Goal: Task Accomplishment & Management: Complete application form

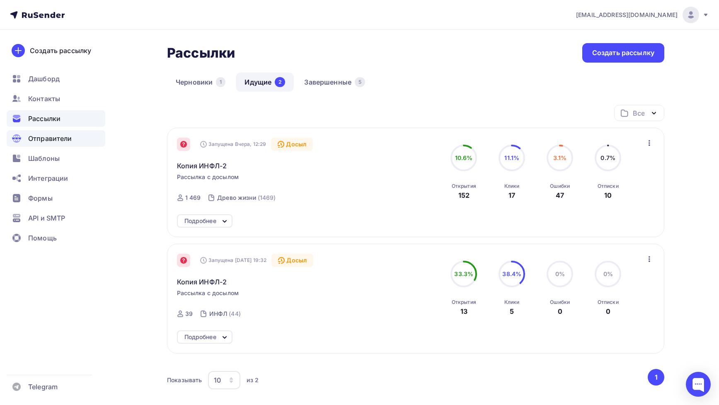
click at [49, 133] on span "Отправители" at bounding box center [50, 138] width 44 height 10
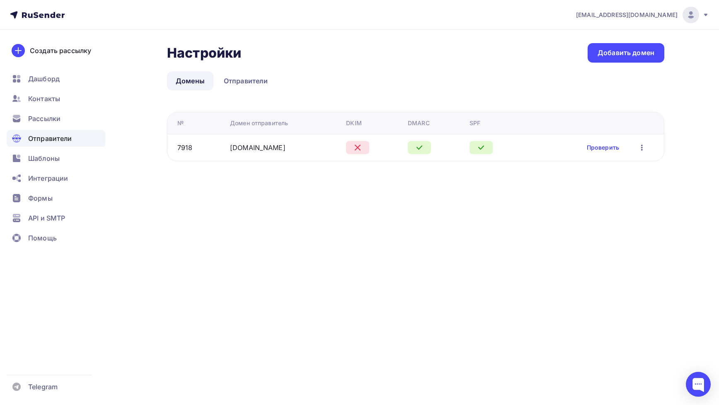
click at [354, 150] on icon at bounding box center [358, 148] width 10 height 10
click at [602, 144] on link "Проверить" at bounding box center [603, 147] width 32 height 8
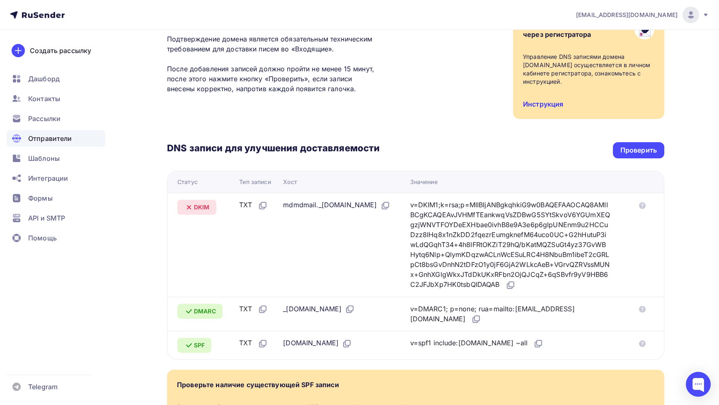
scroll to position [85, 0]
click at [641, 145] on div "Проверить" at bounding box center [639, 150] width 36 height 10
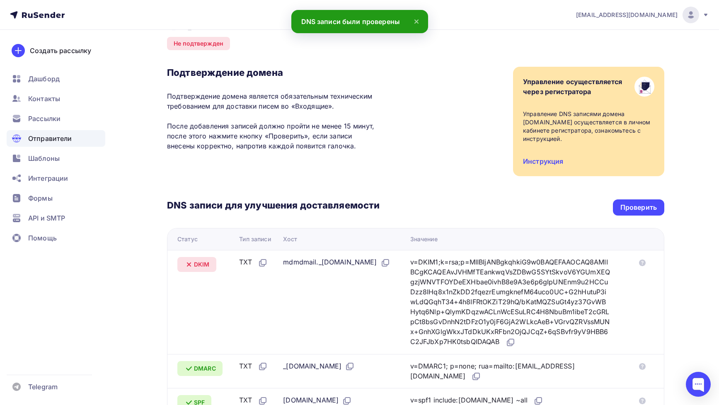
scroll to position [0, 0]
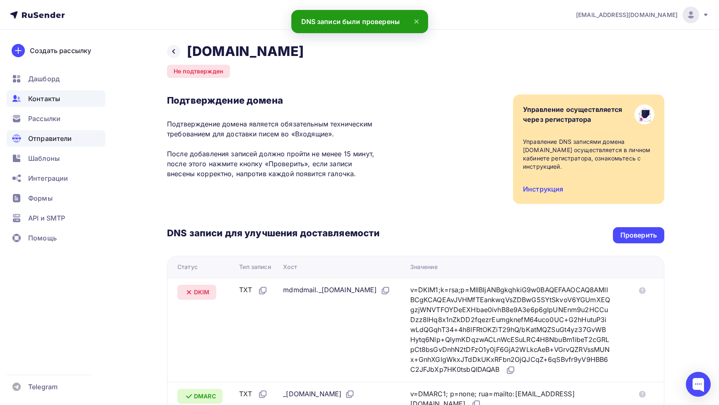
click at [31, 101] on span "Контакты" at bounding box center [44, 99] width 32 height 10
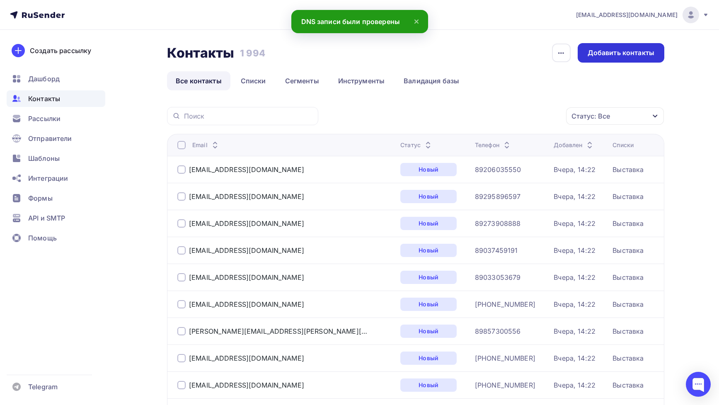
click at [629, 49] on div "Добавить контакты" at bounding box center [621, 53] width 67 height 10
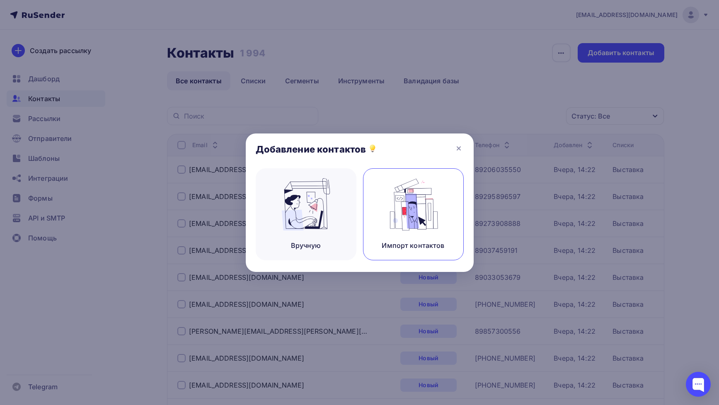
click at [448, 186] on div "Импорт контактов" at bounding box center [413, 214] width 101 height 92
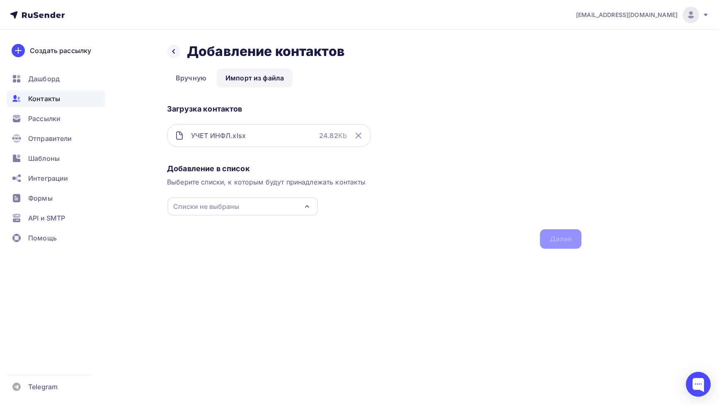
click at [259, 204] on div "Списки не выбраны" at bounding box center [242, 206] width 150 height 18
click at [204, 266] on div "ИНФЛ" at bounding box center [201, 271] width 21 height 10
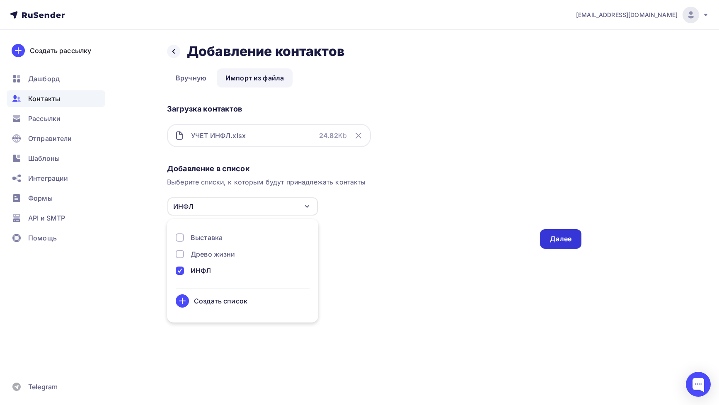
click at [546, 237] on div "Далее" at bounding box center [560, 238] width 41 height 19
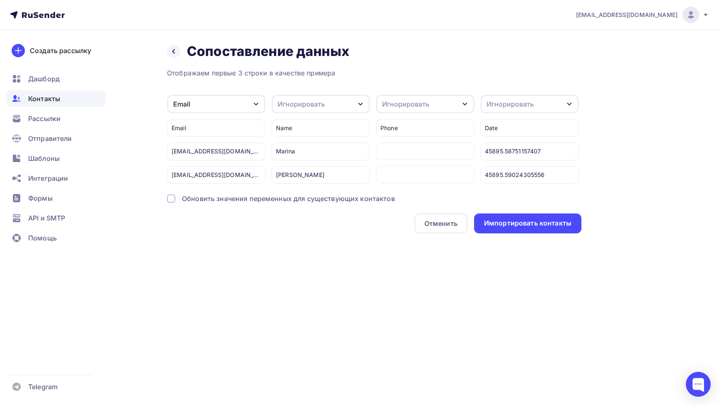
click at [297, 108] on div "Игнорировать" at bounding box center [301, 104] width 47 height 10
click at [298, 116] on div "Имя" at bounding box center [313, 114] width 63 height 10
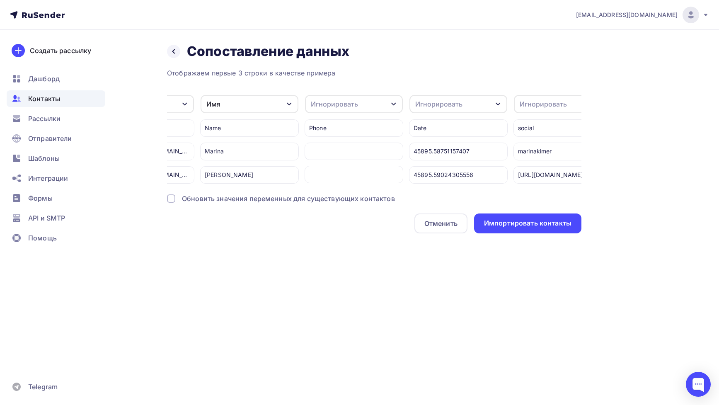
scroll to position [0, 71]
click at [352, 109] on div "Игнорировать" at bounding box center [355, 104] width 98 height 18
click at [352, 123] on link "Телефон" at bounding box center [346, 131] width 73 height 17
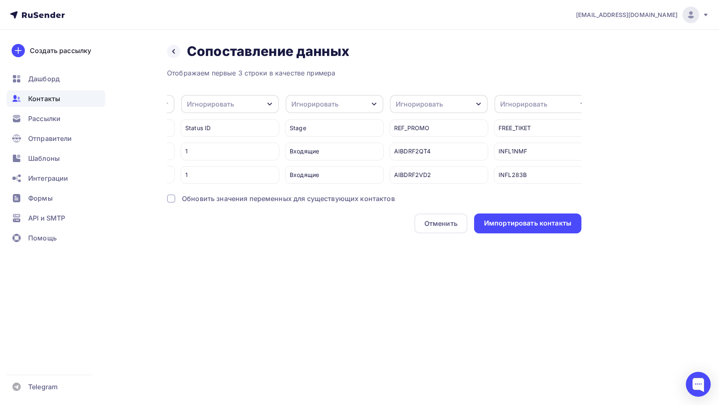
scroll to position [0, 1147]
click at [409, 109] on div "Игнорировать" at bounding box center [428, 104] width 98 height 18
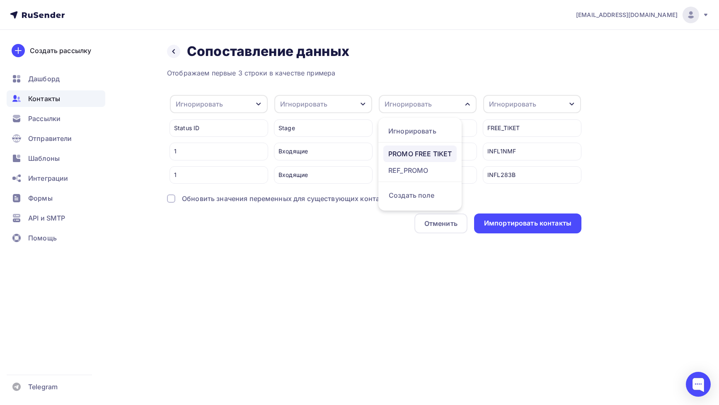
click at [416, 154] on div "PROMO FREE TIKET" at bounding box center [419, 154] width 63 height 10
click at [509, 109] on div "Игнорировать" at bounding box center [512, 104] width 47 height 10
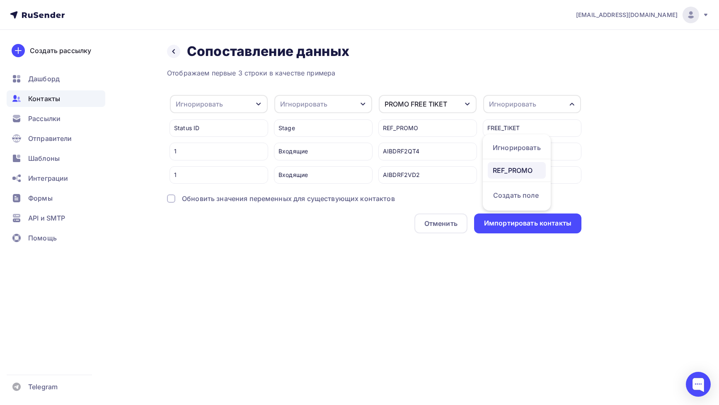
click at [519, 169] on div "REF_PROMO" at bounding box center [517, 170] width 48 height 10
click at [461, 98] on div "PROMO FREE TIKET" at bounding box center [428, 104] width 98 height 18
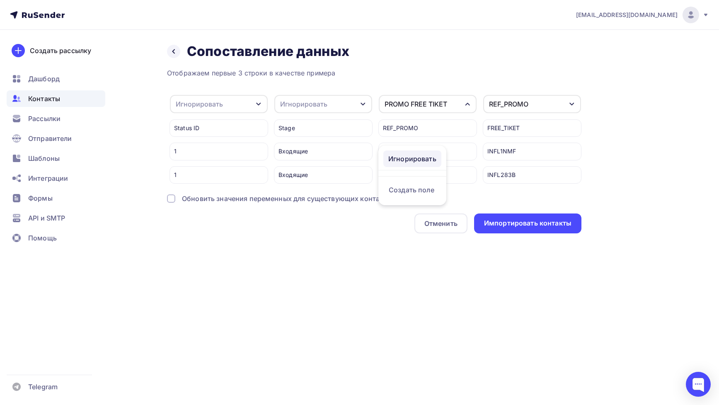
click at [424, 165] on link "Игнорировать" at bounding box center [412, 158] width 58 height 17
click at [512, 107] on div "REF_PROMO" at bounding box center [508, 104] width 39 height 10
click at [506, 163] on div "Игнорировать" at bounding box center [517, 159] width 48 height 10
click at [449, 102] on div "Игнорировать" at bounding box center [428, 104] width 98 height 18
click at [412, 172] on div "REF_PROMO" at bounding box center [412, 170] width 48 height 10
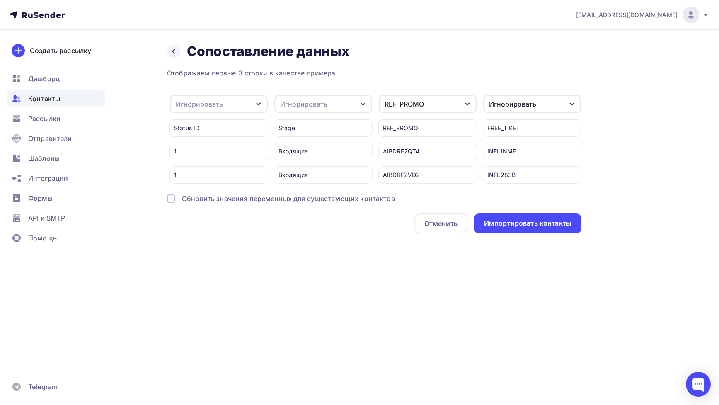
click at [493, 107] on div "Игнорировать" at bounding box center [512, 104] width 47 height 10
click at [505, 127] on div "FREE_TIKET" at bounding box center [532, 127] width 99 height 17
click at [505, 104] on div "Игнорировать" at bounding box center [512, 104] width 47 height 10
click at [506, 107] on div "Игнорировать" at bounding box center [512, 104] width 47 height 10
click at [393, 103] on div "REF_PROMO" at bounding box center [404, 104] width 39 height 10
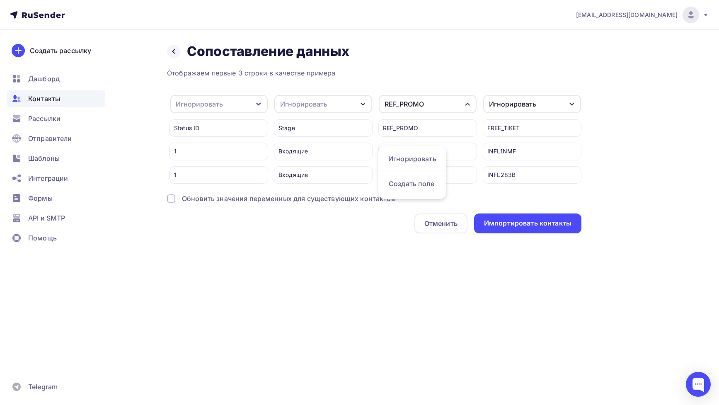
click at [393, 103] on div "REF_PROMO" at bounding box center [404, 104] width 39 height 10
click at [503, 107] on div "Игнорировать" at bounding box center [512, 104] width 47 height 10
click at [510, 163] on div "Игнорировать" at bounding box center [517, 159] width 48 height 10
click at [515, 111] on div "Игнорировать" at bounding box center [532, 104] width 98 height 18
click at [346, 112] on div "Игнорировать" at bounding box center [323, 104] width 98 height 18
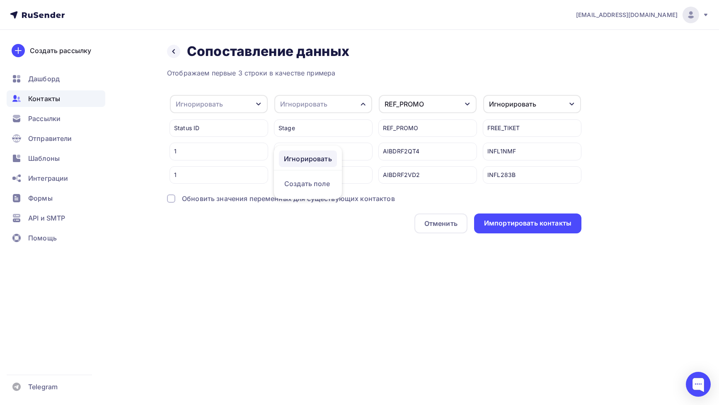
click at [319, 161] on div "Игнорировать" at bounding box center [308, 159] width 48 height 10
click at [437, 101] on div "REF_PROMO" at bounding box center [428, 104] width 98 height 18
click at [459, 119] on div "REF_PROMO AIBDRF2QT4 AIBDRF2VD2" at bounding box center [428, 149] width 99 height 70
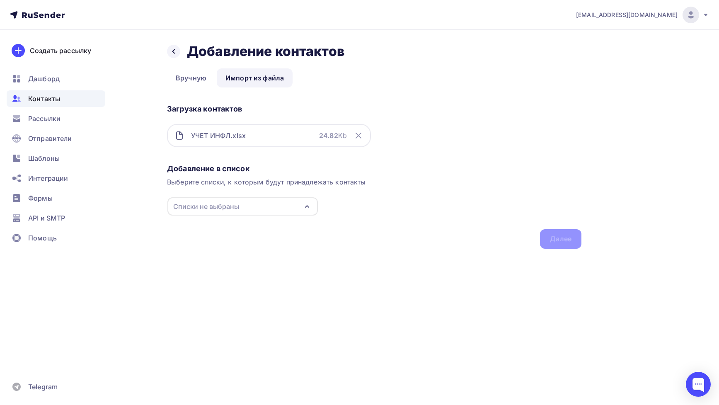
click at [278, 207] on div "Списки не выбраны" at bounding box center [242, 206] width 150 height 18
click at [261, 272] on div "ИНФЛ" at bounding box center [243, 271] width 134 height 10
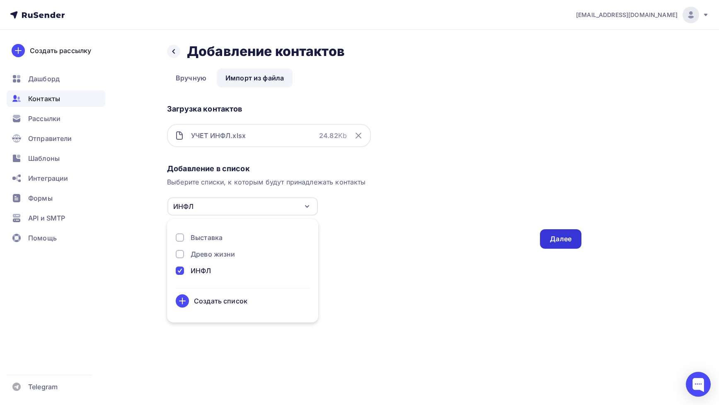
click at [569, 239] on div "Далее" at bounding box center [561, 239] width 22 height 10
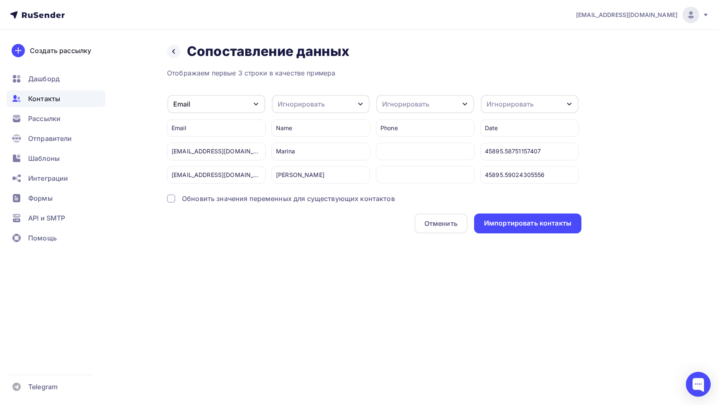
click at [233, 109] on div "Email" at bounding box center [216, 104] width 98 height 18
click at [400, 112] on div "Игнорировать" at bounding box center [425, 104] width 98 height 18
click at [403, 137] on link "Телефон" at bounding box center [417, 131] width 73 height 17
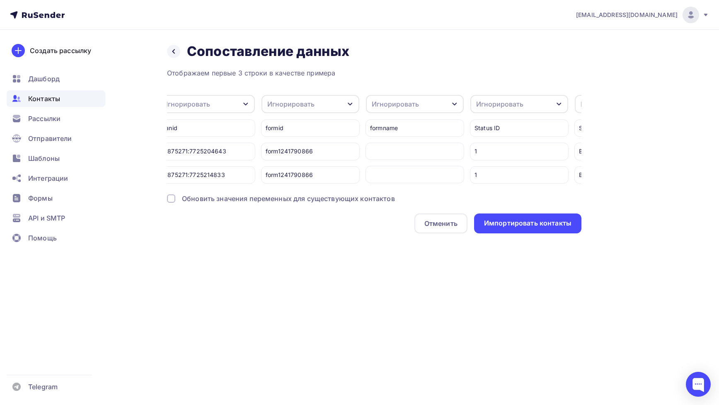
scroll to position [0, 1147]
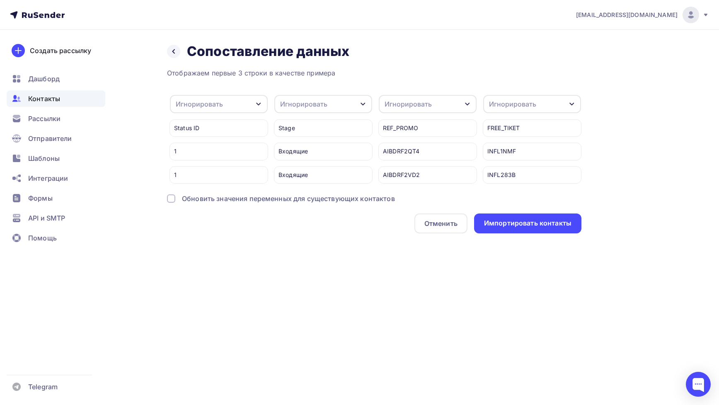
click at [402, 107] on div "Игнорировать" at bounding box center [408, 104] width 47 height 10
click at [410, 168] on div "REF_PROMO" at bounding box center [419, 170] width 63 height 10
click at [510, 110] on div "Игнорировать" at bounding box center [532, 104] width 98 height 18
click at [513, 162] on link "PROMO FREE TIKET" at bounding box center [524, 170] width 73 height 17
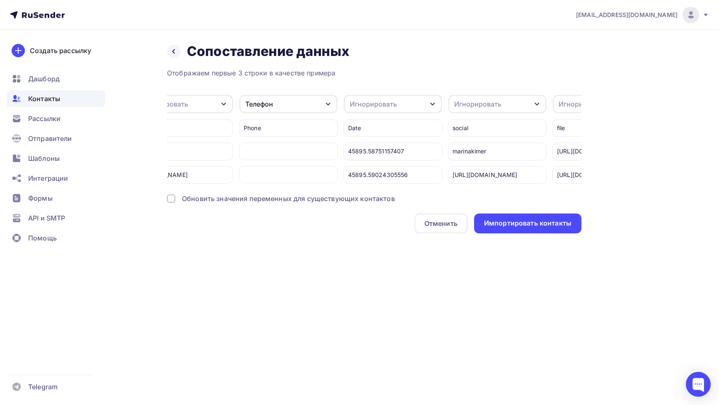
scroll to position [0, 0]
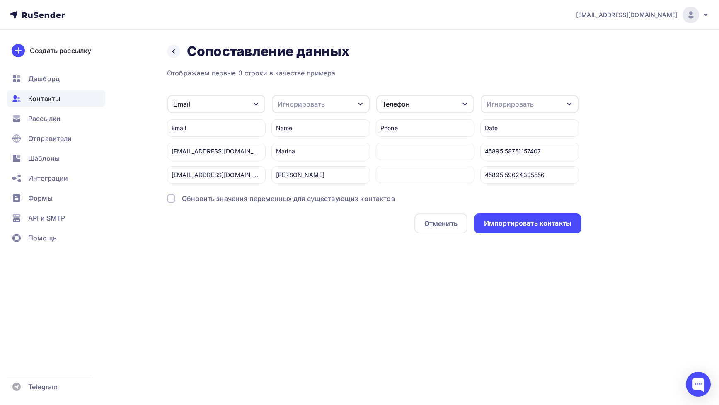
click at [342, 102] on div "Игнорировать" at bounding box center [321, 104] width 98 height 18
click at [318, 169] on link "Имя" at bounding box center [306, 164] width 58 height 17
click at [524, 230] on div "Импортировать контакты" at bounding box center [527, 224] width 107 height 20
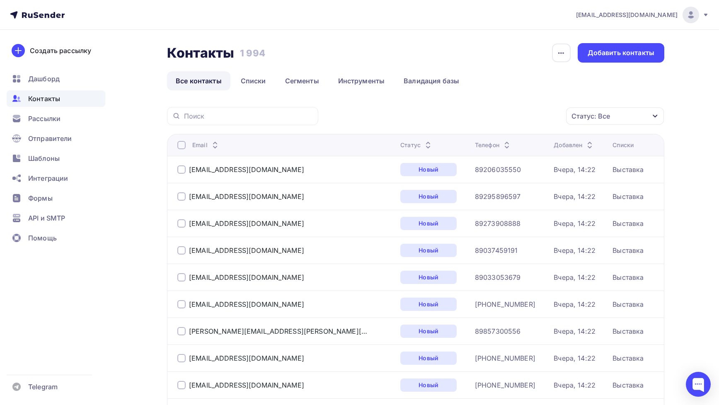
click at [61, 95] on div "Контакты" at bounding box center [56, 98] width 99 height 17
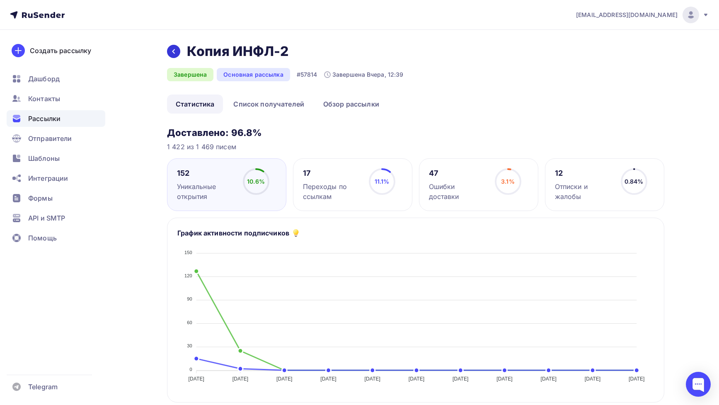
click at [174, 46] on div at bounding box center [173, 51] width 13 height 13
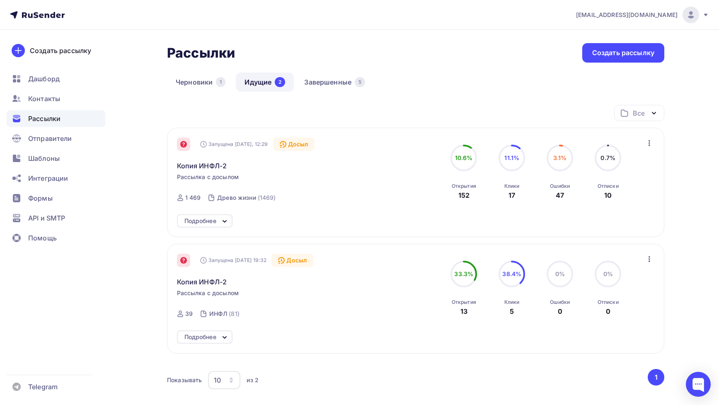
click at [221, 218] on icon at bounding box center [225, 221] width 10 height 10
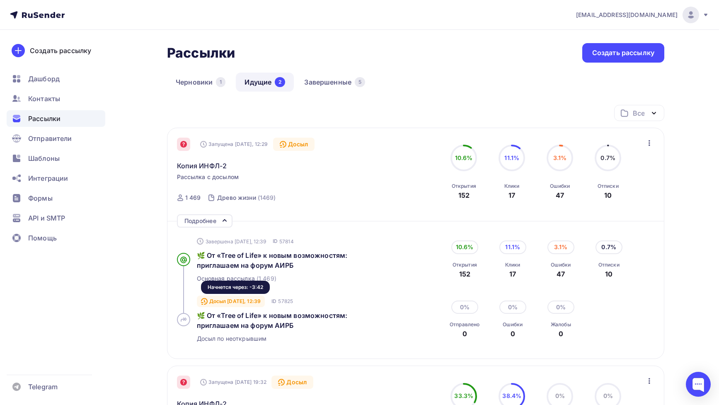
click at [253, 306] on div "Досыл Сегодня, 12:39" at bounding box center [231, 302] width 68 height 12
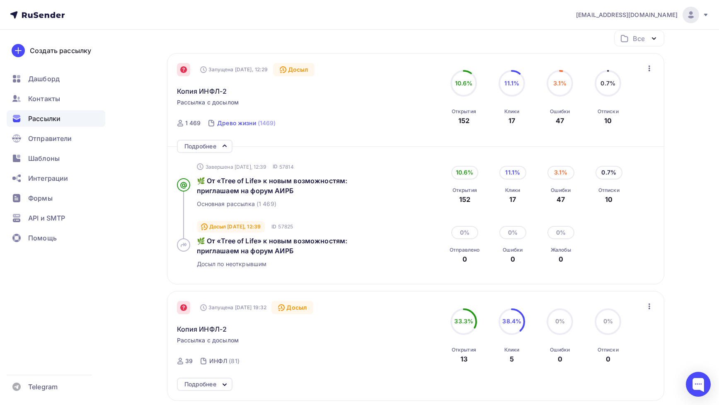
scroll to position [192, 0]
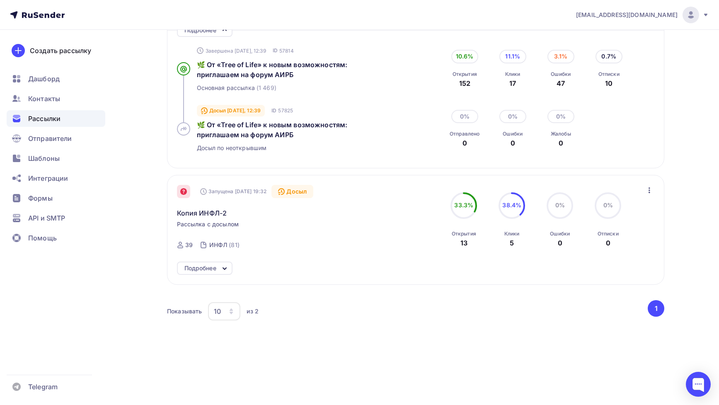
click at [213, 265] on div "Подробнее" at bounding box center [200, 268] width 32 height 10
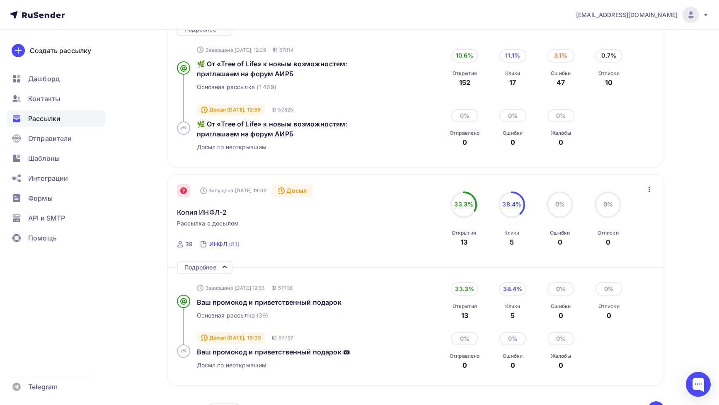
scroll to position [0, 0]
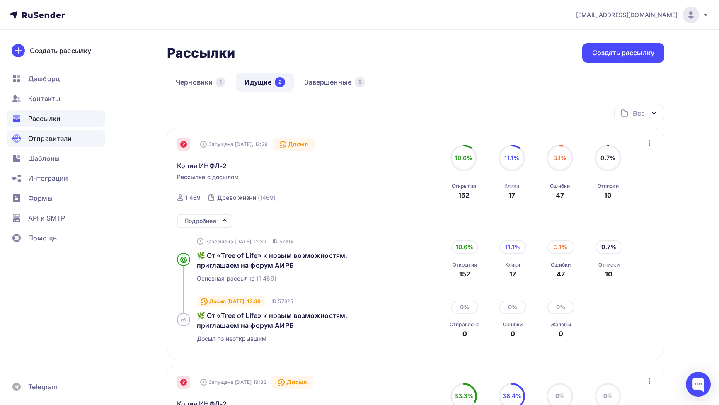
click at [59, 144] on div "Отправители" at bounding box center [56, 138] width 99 height 17
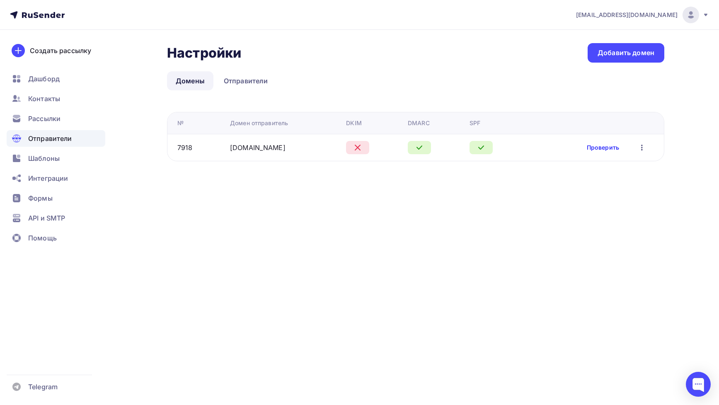
click at [595, 149] on link "Проверить" at bounding box center [603, 147] width 32 height 8
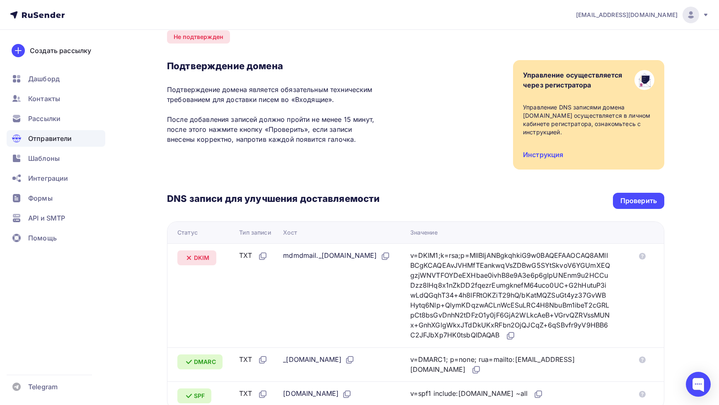
scroll to position [36, 0]
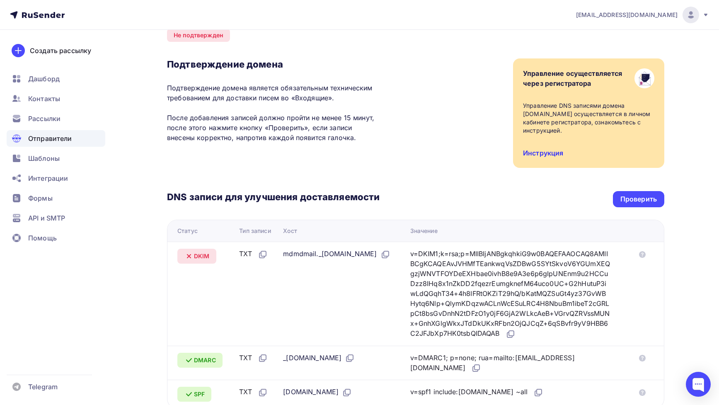
click at [544, 149] on link "Инструкция" at bounding box center [543, 153] width 40 height 8
click at [516, 329] on icon at bounding box center [511, 334] width 10 height 10
click at [646, 194] on div "Проверить" at bounding box center [639, 199] width 36 height 10
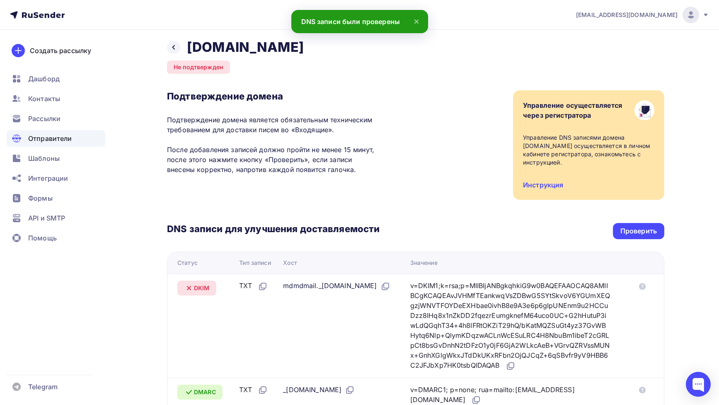
scroll to position [0, 0]
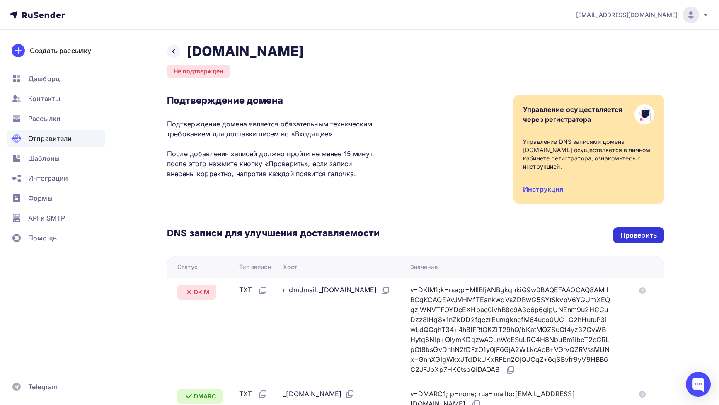
click at [622, 231] on div "Проверить" at bounding box center [639, 236] width 36 height 10
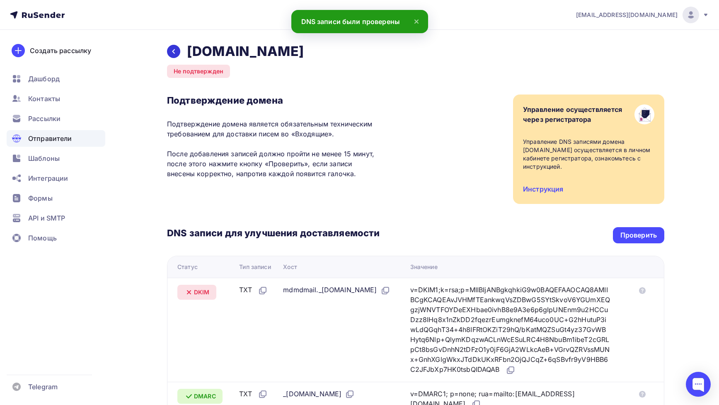
click at [170, 55] on div at bounding box center [173, 51] width 13 height 13
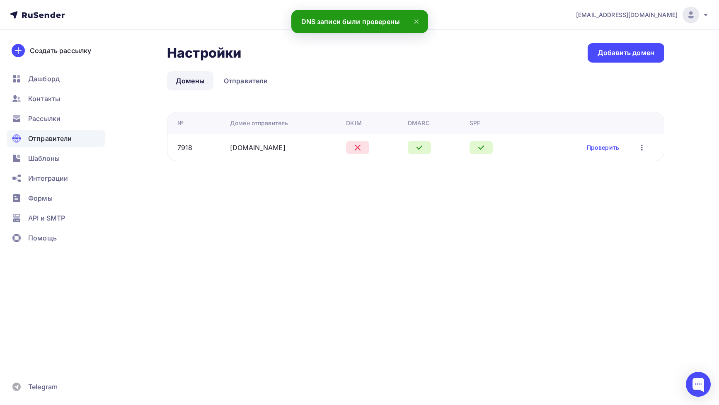
click at [355, 148] on icon at bounding box center [357, 147] width 5 height 5
click at [587, 148] on link "Проверить" at bounding box center [603, 147] width 32 height 8
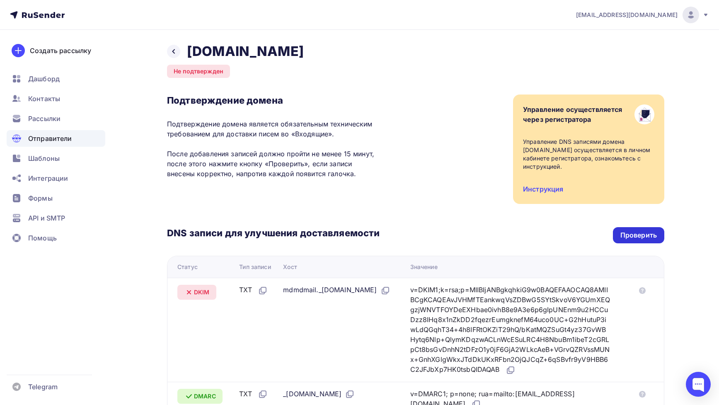
click at [624, 231] on div "Проверить" at bounding box center [639, 236] width 36 height 10
click at [627, 231] on div "Проверить" at bounding box center [639, 236] width 36 height 10
click at [651, 227] on div "Проверить" at bounding box center [638, 235] width 51 height 16
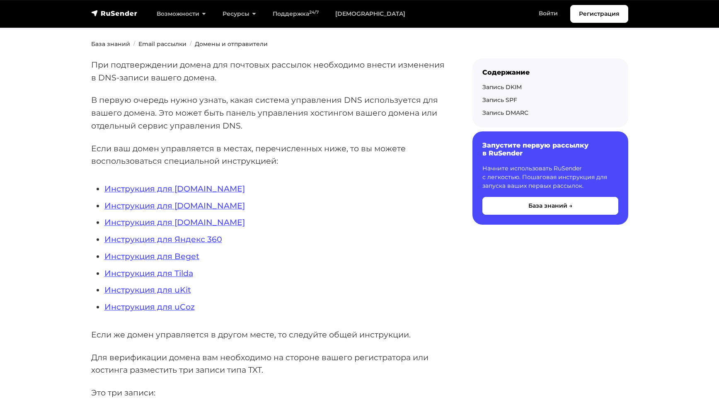
scroll to position [230, 0]
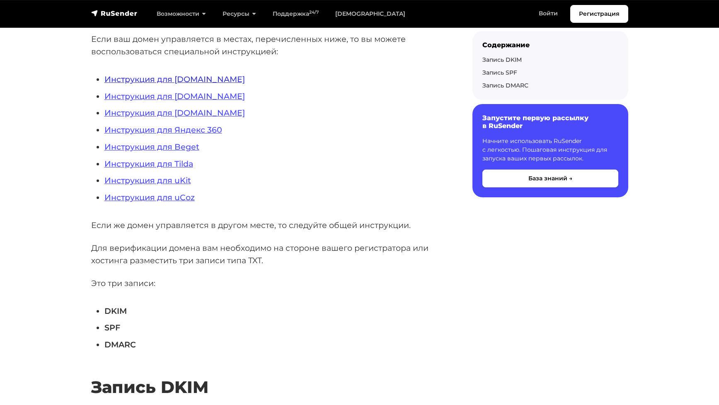
click at [221, 84] on link "Инструкция для [DOMAIN_NAME]" at bounding box center [174, 79] width 141 height 10
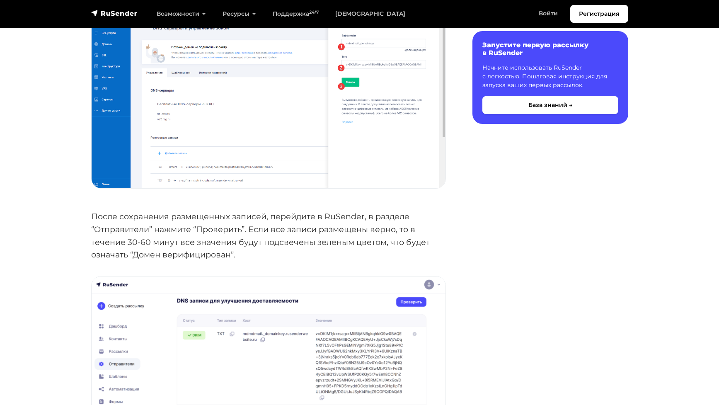
scroll to position [2873, 0]
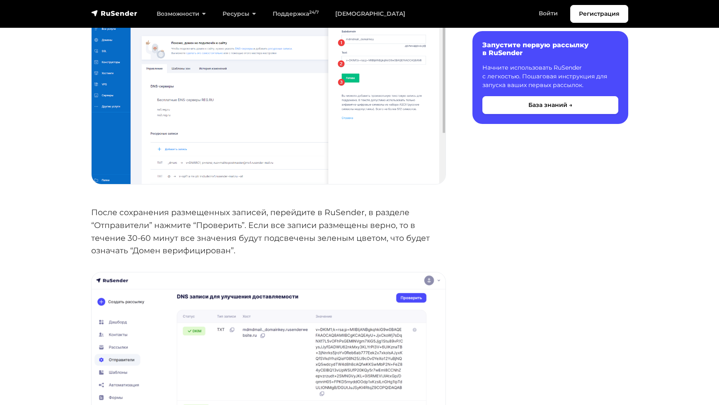
drag, startPoint x: 318, startPoint y: 291, endPoint x: 436, endPoint y: 291, distance: 117.7
copy strong "mdmdmail._domainkey"
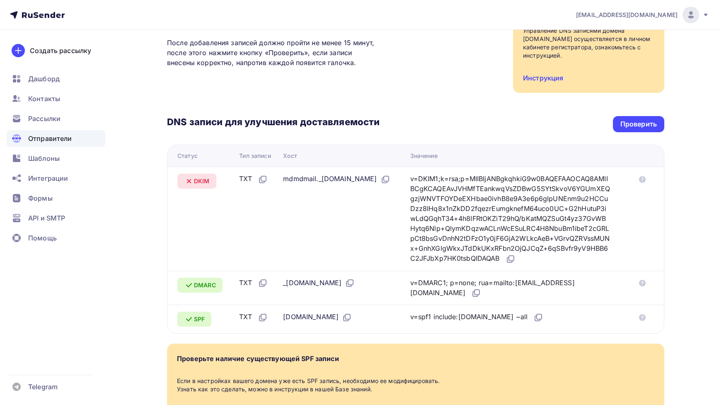
scroll to position [112, 0]
click at [636, 119] on div "Проверить" at bounding box center [639, 124] width 36 height 10
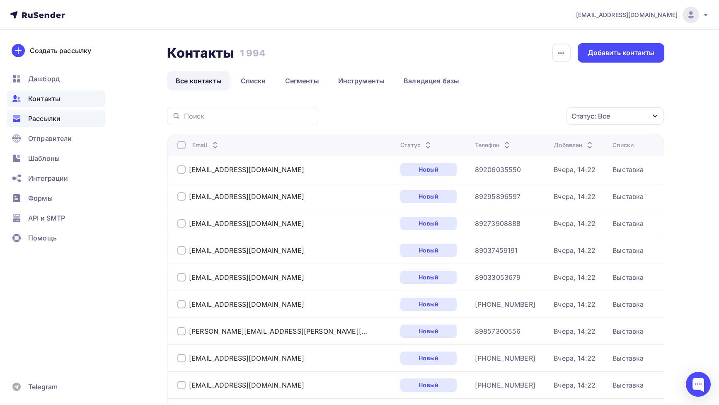
click at [63, 115] on div "Рассылки" at bounding box center [56, 118] width 99 height 17
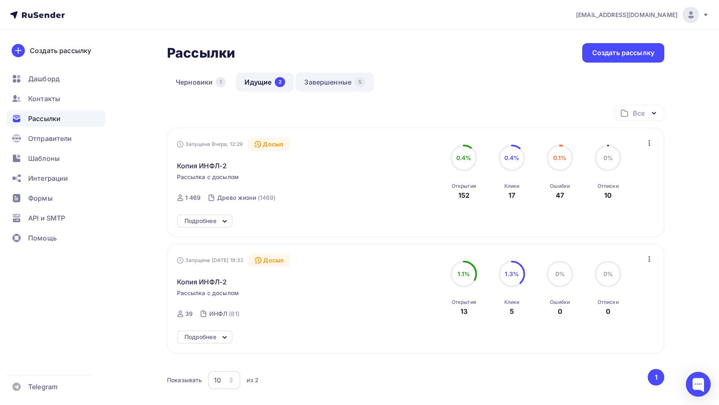
click at [315, 86] on link "Завершенные 5" at bounding box center [335, 82] width 78 height 19
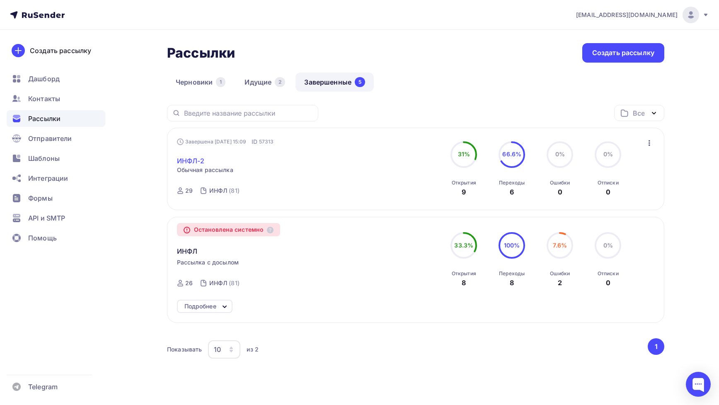
click at [197, 160] on link "ИНФЛ-2" at bounding box center [191, 161] width 28 height 10
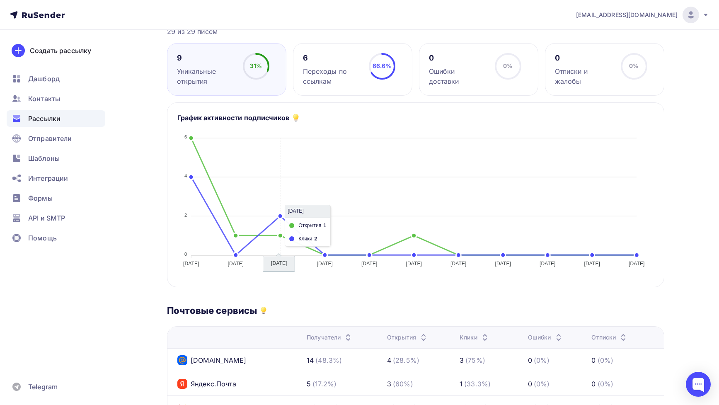
scroll to position [46, 0]
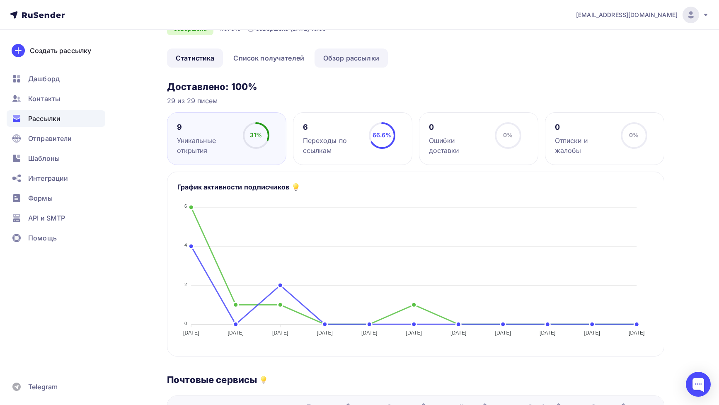
click at [329, 56] on link "Обзор рассылки" at bounding box center [351, 58] width 73 height 19
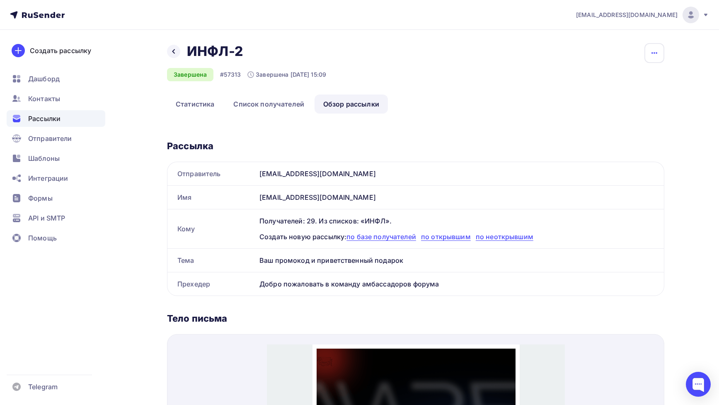
click at [655, 54] on icon "button" at bounding box center [655, 53] width 10 height 10
click at [631, 79] on div "Копировать" at bounding box center [623, 79] width 80 height 10
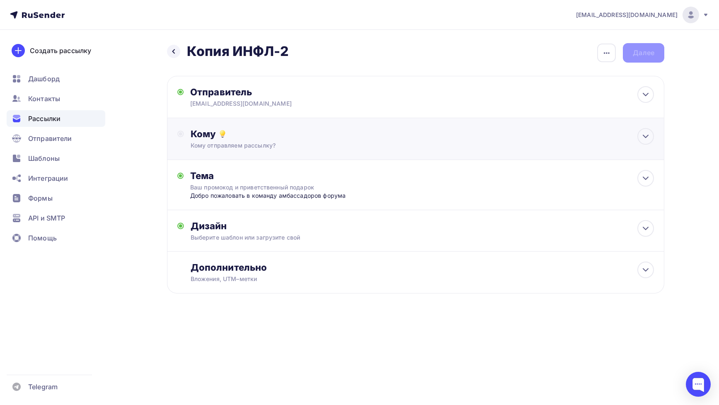
click at [291, 145] on div "Кому отправляем рассылку?" at bounding box center [399, 145] width 417 height 8
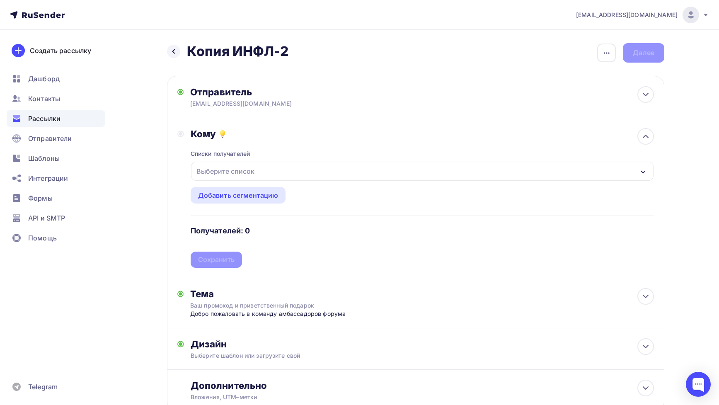
click at [251, 165] on div "Выберите список" at bounding box center [225, 171] width 65 height 15
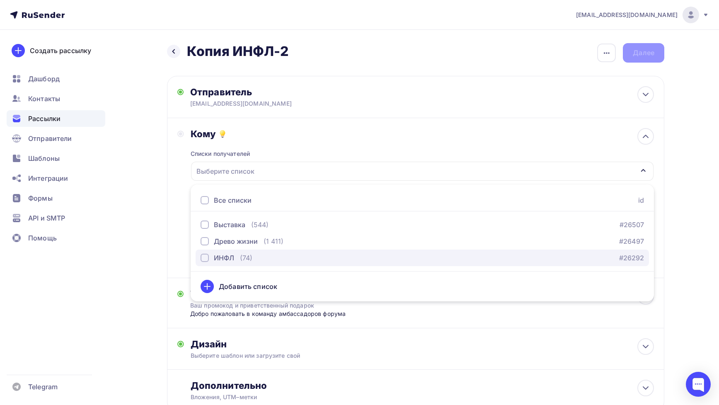
click at [243, 257] on div "(74)" at bounding box center [246, 258] width 12 height 10
click at [323, 262] on div "ИНФЛ (74) #26292" at bounding box center [423, 258] width 444 height 10
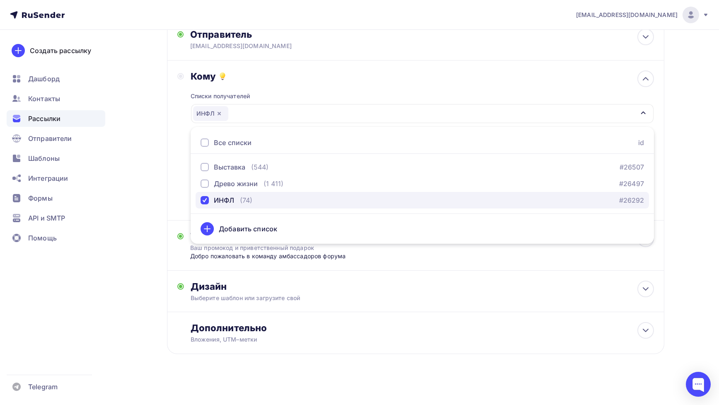
scroll to position [62, 0]
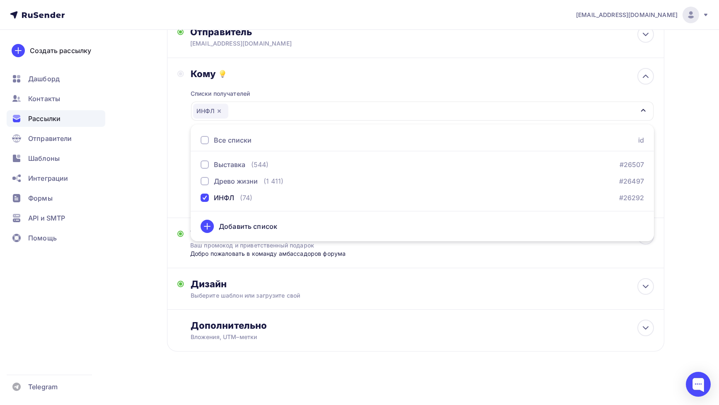
click at [182, 157] on div "Кому Списки получателей ИНФЛ Все списки id Выставка (544) #26507 Древо жизни (1…" at bounding box center [415, 138] width 477 height 140
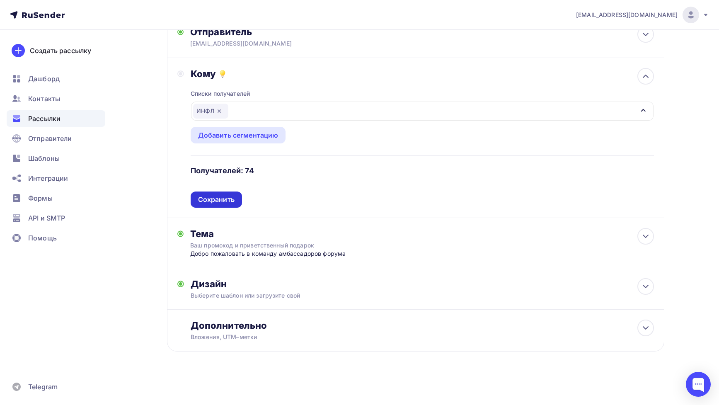
click at [199, 199] on div "Сохранить" at bounding box center [216, 200] width 36 height 10
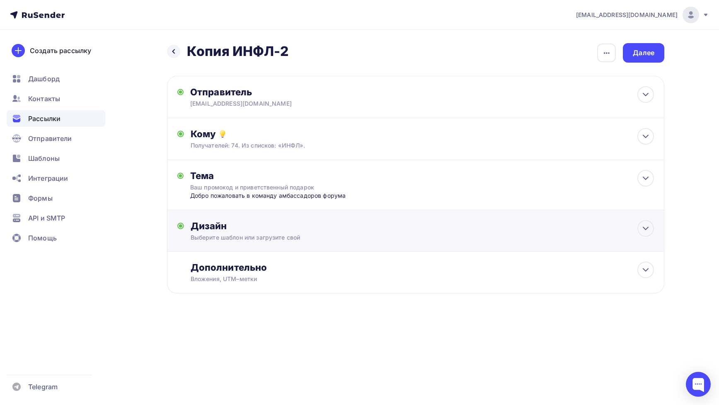
click at [223, 226] on div "Дизайн" at bounding box center [423, 226] width 464 height 12
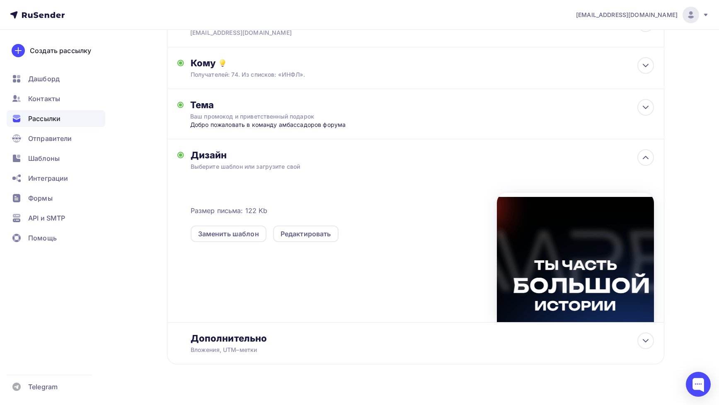
scroll to position [78, 0]
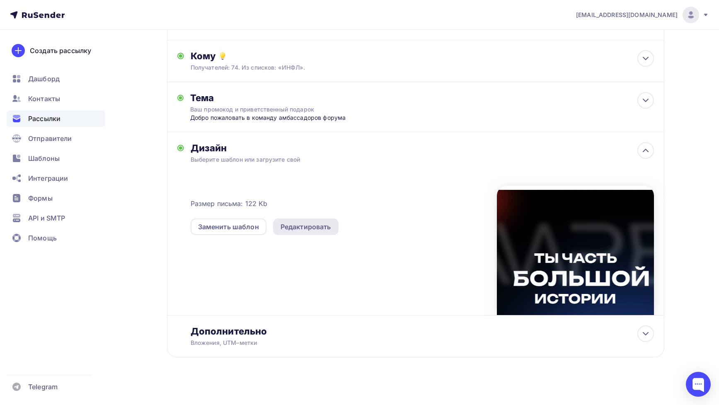
click at [284, 230] on div "Редактировать" at bounding box center [306, 227] width 51 height 10
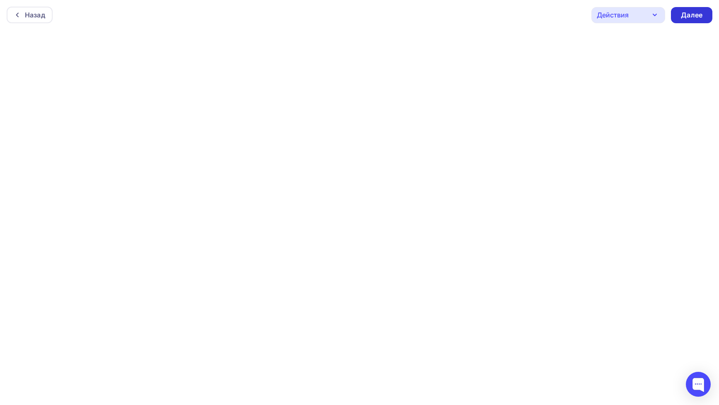
click at [685, 17] on div "Далее" at bounding box center [692, 15] width 22 height 10
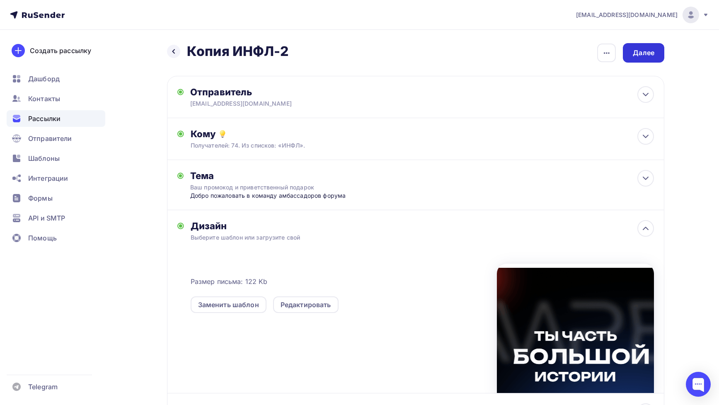
click at [635, 61] on div "Далее" at bounding box center [643, 52] width 41 height 19
click at [634, 58] on div "Далее" at bounding box center [643, 52] width 41 height 19
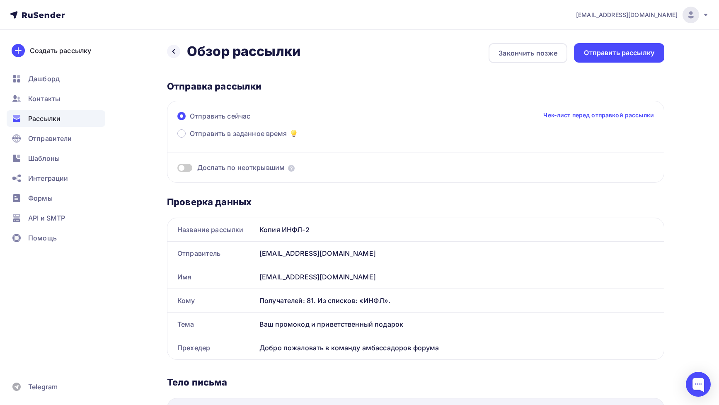
click at [608, 112] on link "Чек-лист перед отправкой рассылки" at bounding box center [599, 115] width 111 height 8
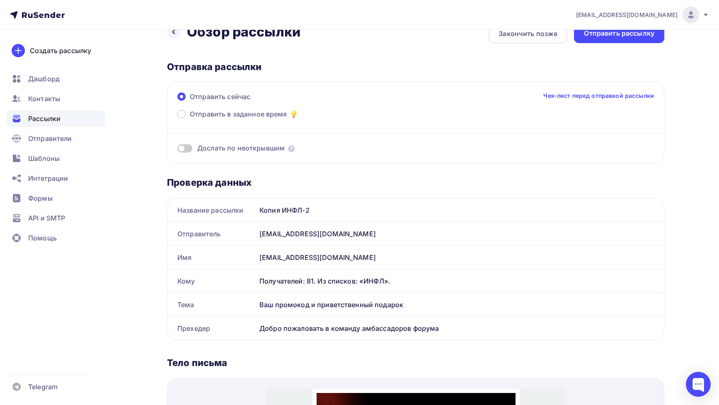
scroll to position [25, 0]
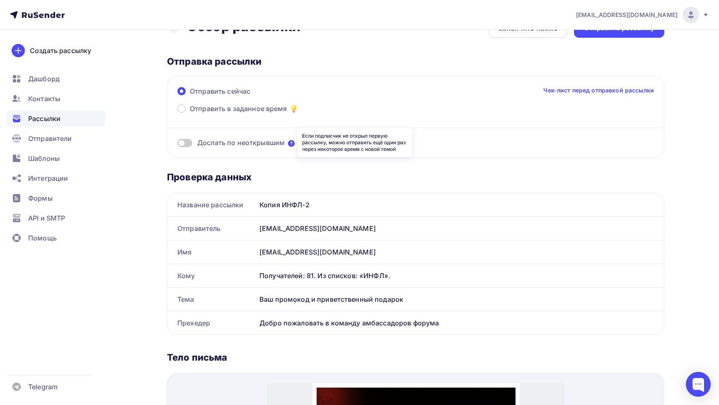
click at [290, 143] on icon at bounding box center [291, 143] width 7 height 7
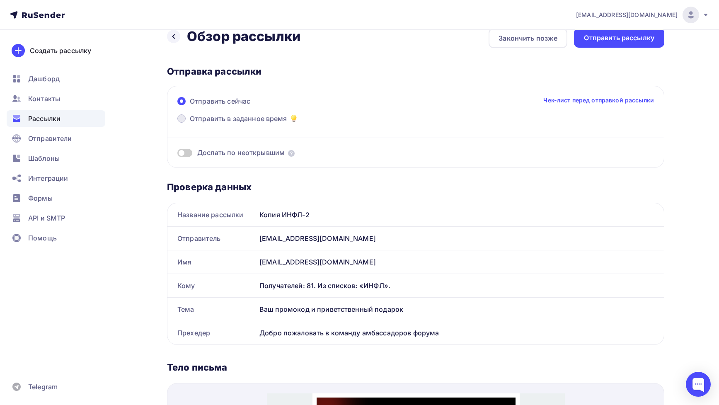
scroll to position [0, 0]
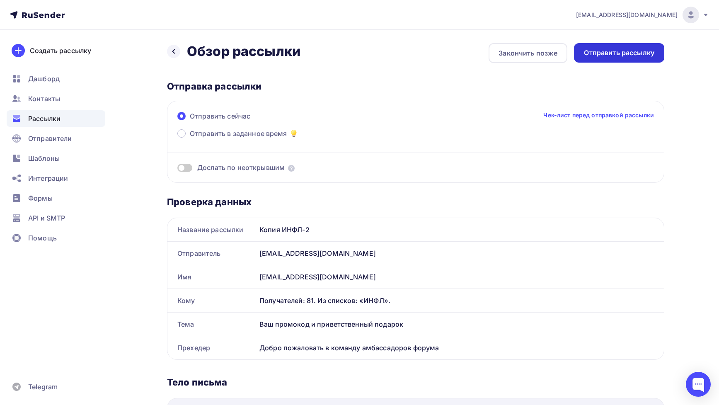
click at [605, 61] on div "Отправить рассылку" at bounding box center [619, 52] width 90 height 19
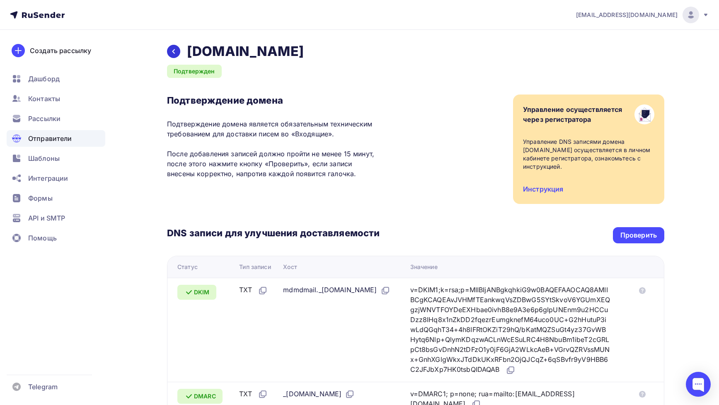
click at [172, 53] on icon at bounding box center [173, 51] width 7 height 7
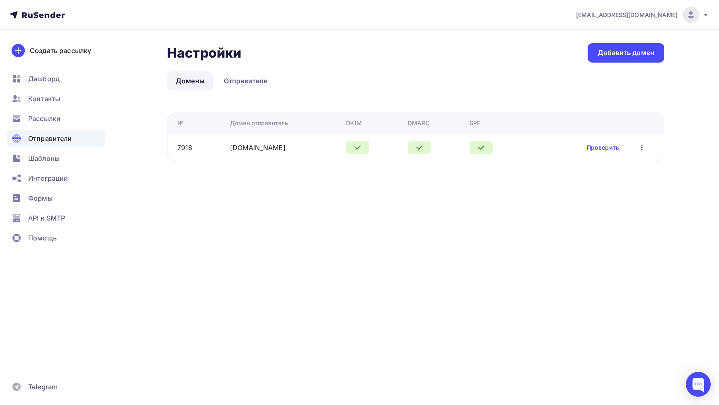
click at [53, 134] on span "Отправители" at bounding box center [50, 138] width 44 height 10
click at [51, 117] on span "Рассылки" at bounding box center [44, 119] width 32 height 10
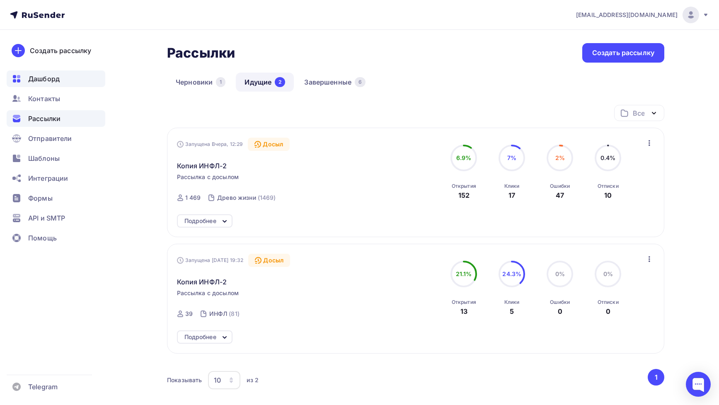
click at [51, 76] on span "Дашборд" at bounding box center [44, 79] width 32 height 10
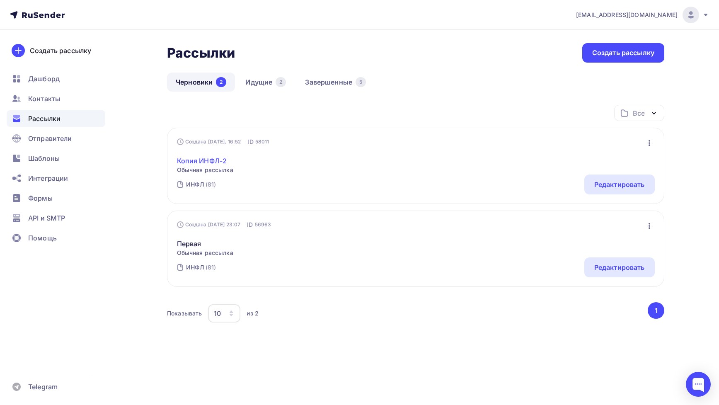
click at [204, 161] on link "Копия ИНФЛ-2" at bounding box center [205, 161] width 56 height 10
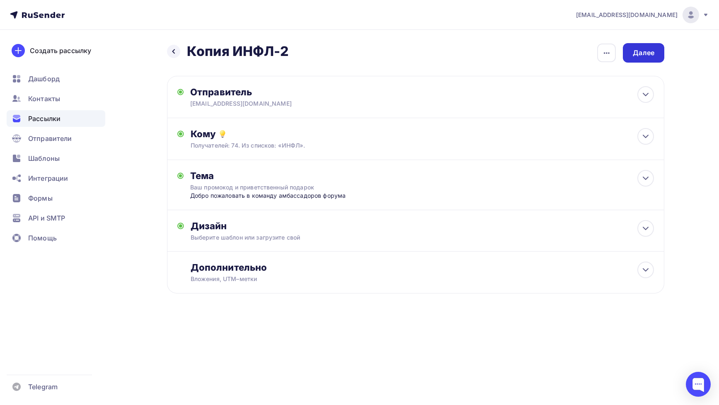
click at [657, 44] on div "Далее" at bounding box center [643, 52] width 41 height 19
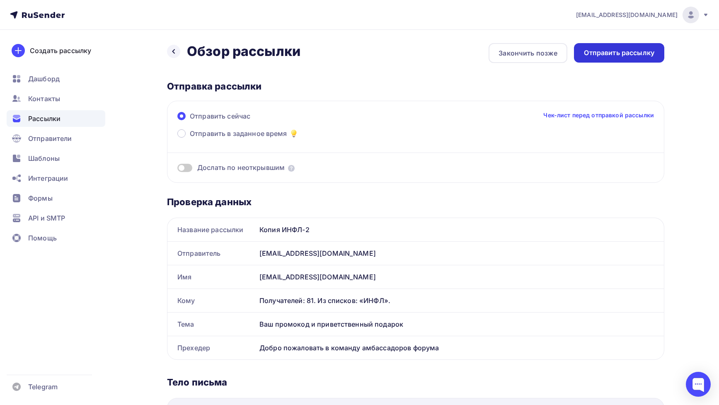
click at [621, 51] on div "Отправить рассылку" at bounding box center [619, 53] width 70 height 10
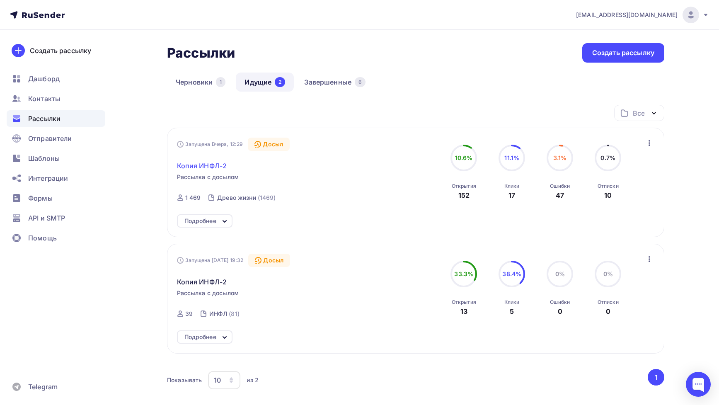
click at [197, 165] on span "Копия ИНФЛ-2" at bounding box center [202, 166] width 50 height 10
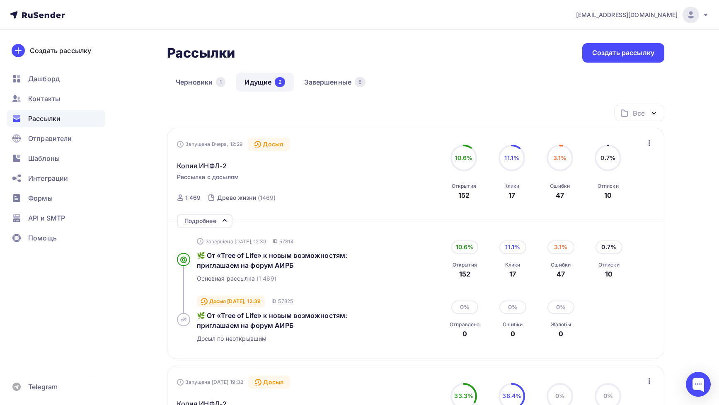
click at [208, 213] on div "Запущена Вчера, 12:29 Досыл Копия ИНФЛ-2 Рассылка с досылом Отправлена Вчера, 1…" at bounding box center [416, 243] width 498 height 231
click at [208, 217] on div "Подробнее" at bounding box center [200, 221] width 32 height 10
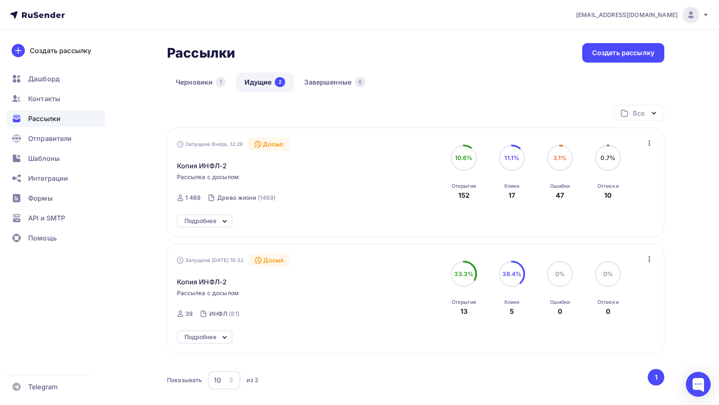
click at [209, 219] on div "Подробнее" at bounding box center [200, 221] width 32 height 10
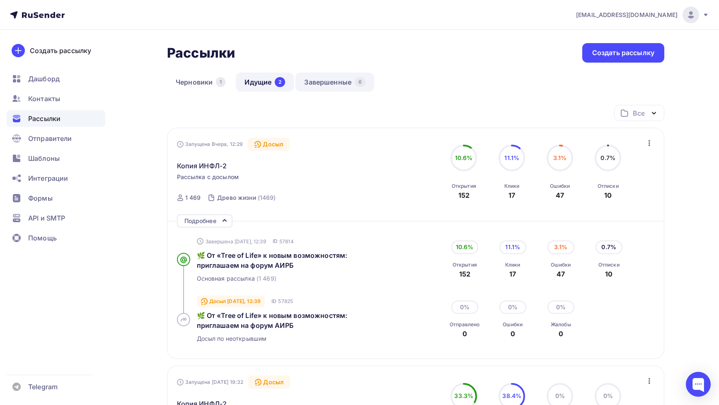
click at [340, 78] on link "Завершенные 6" at bounding box center [335, 82] width 79 height 19
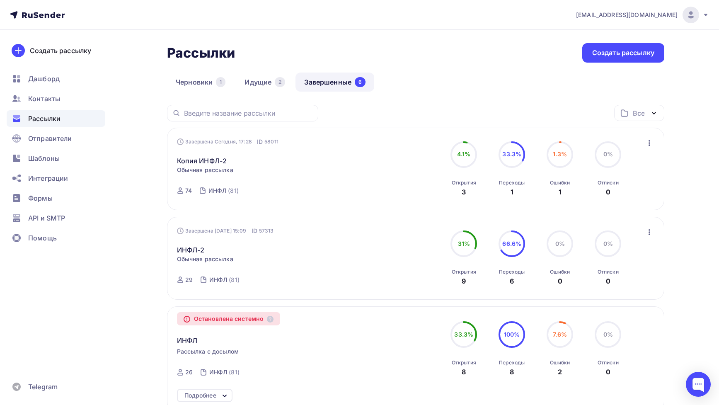
click at [564, 160] on circle at bounding box center [560, 154] width 25 height 25
drag, startPoint x: 558, startPoint y: 156, endPoint x: 279, endPoint y: 146, distance: 280.0
click at [283, 146] on div "Завершена Сегодня, 17:28 ID 58011 Копия ИНФЛ-2 Статистика Обзор рассылки Копиро…" at bounding box center [416, 169] width 478 height 63
click at [217, 163] on link "Копия ИНФЛ-2" at bounding box center [202, 161] width 50 height 10
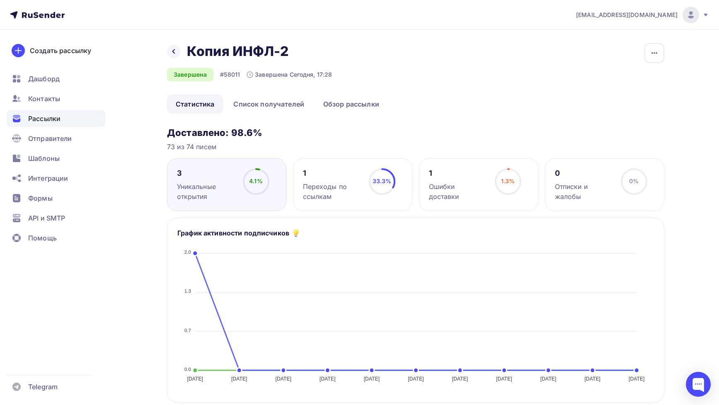
click at [516, 179] on circle at bounding box center [508, 181] width 25 height 25
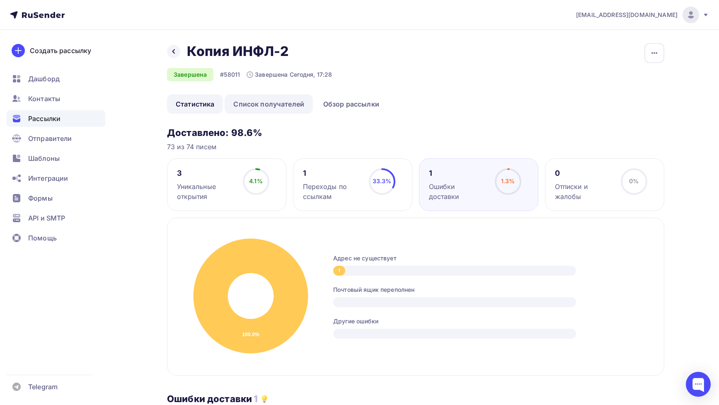
click at [284, 100] on link "Список получателей" at bounding box center [269, 104] width 88 height 19
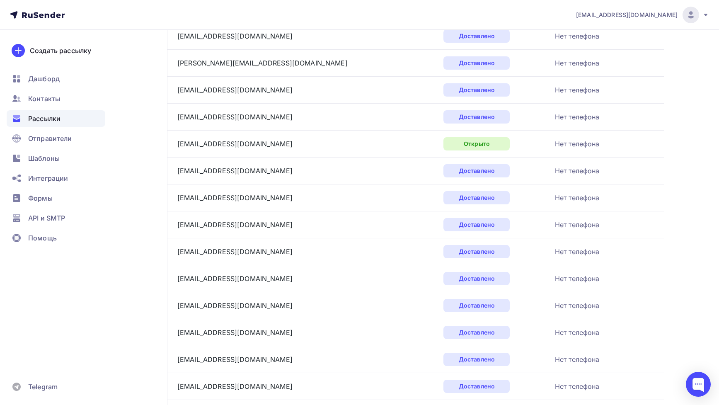
scroll to position [1183, 0]
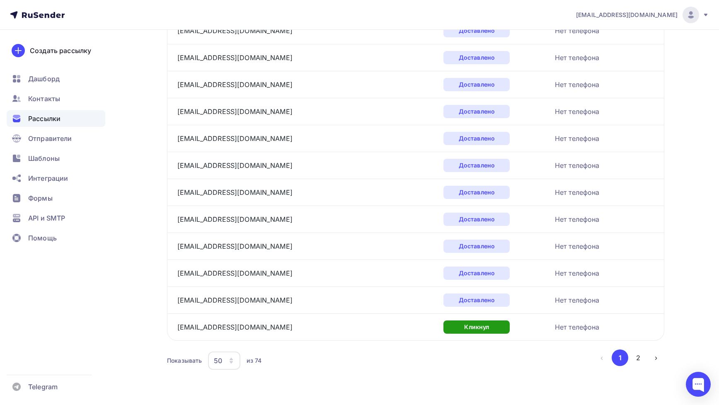
click at [230, 358] on icon "button" at bounding box center [231, 360] width 7 height 7
click at [232, 332] on div "100" at bounding box center [258, 335] width 80 height 10
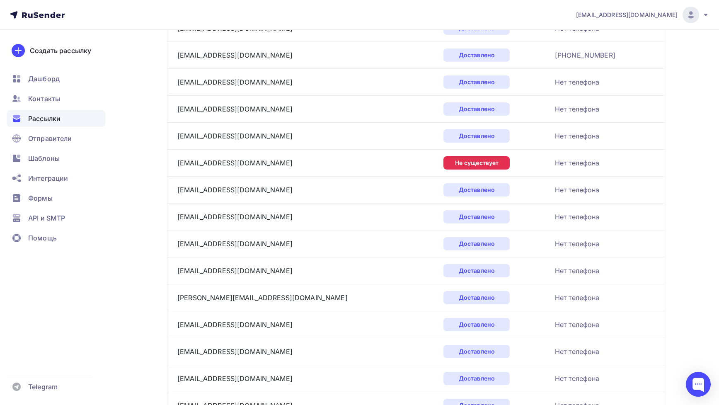
scroll to position [1534, 0]
